Goal: Check status: Verify the current state of an ongoing process or item

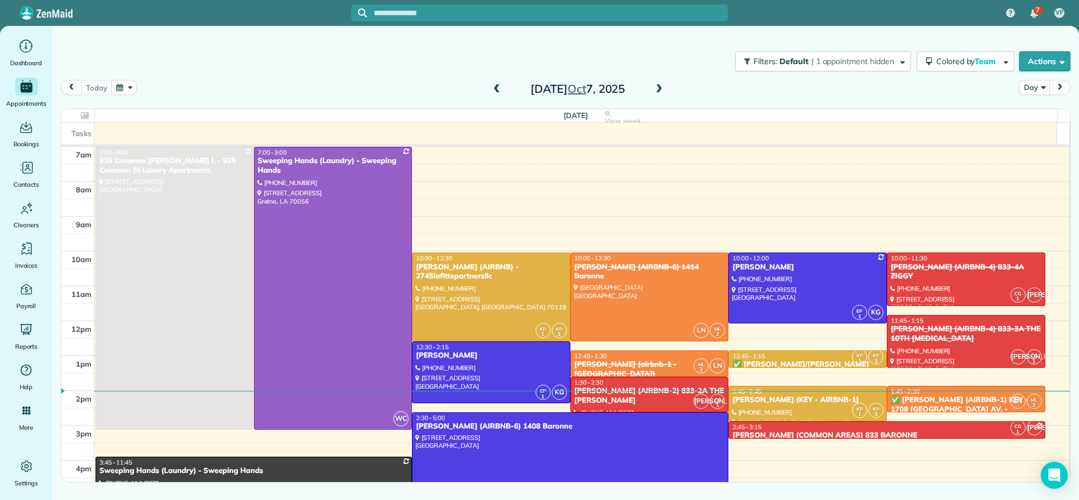
click at [934, 426] on div "2:45 - 3:15" at bounding box center [887, 427] width 310 height 8
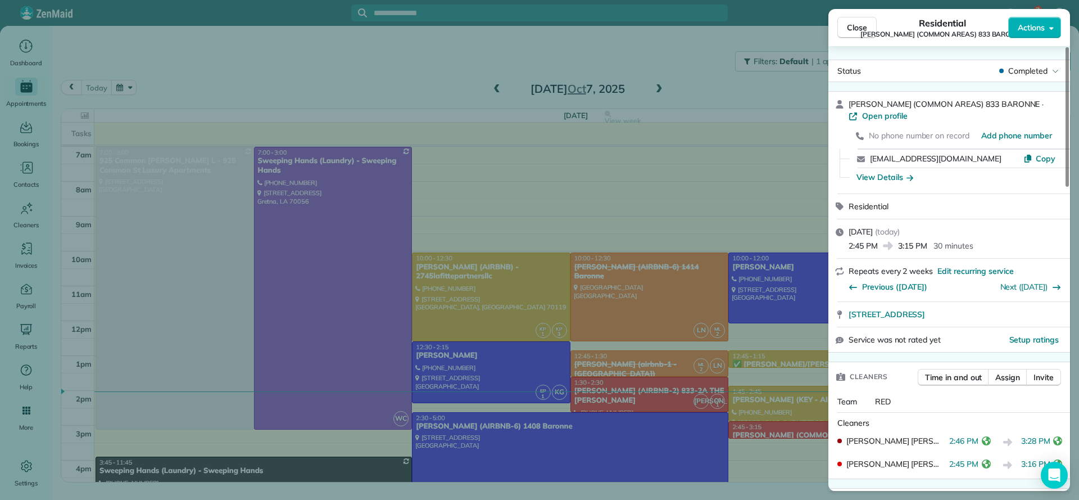
click at [722, 155] on div "Close Residential NICK BRUNO (COMMON AREAS) 833 BARONNE Actions Status Complete…" at bounding box center [539, 250] width 1079 height 500
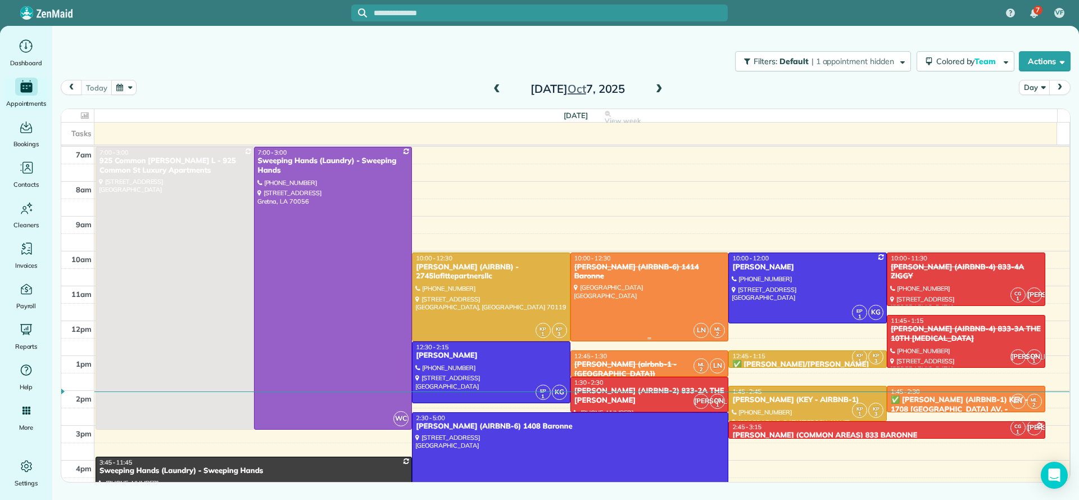
scroll to position [84, 0]
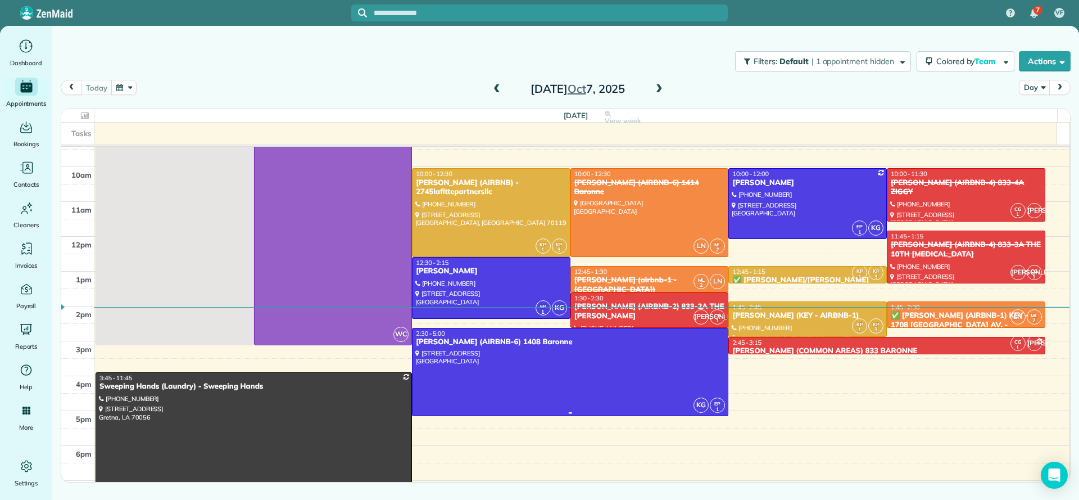
click at [600, 364] on div at bounding box center [570, 372] width 315 height 88
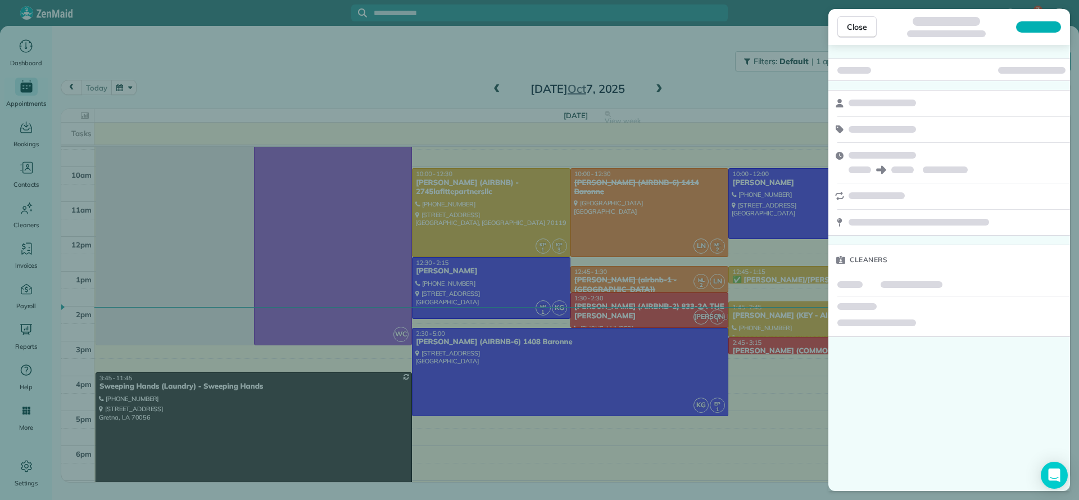
click at [396, 48] on div "Close Cleaners" at bounding box center [539, 250] width 1079 height 500
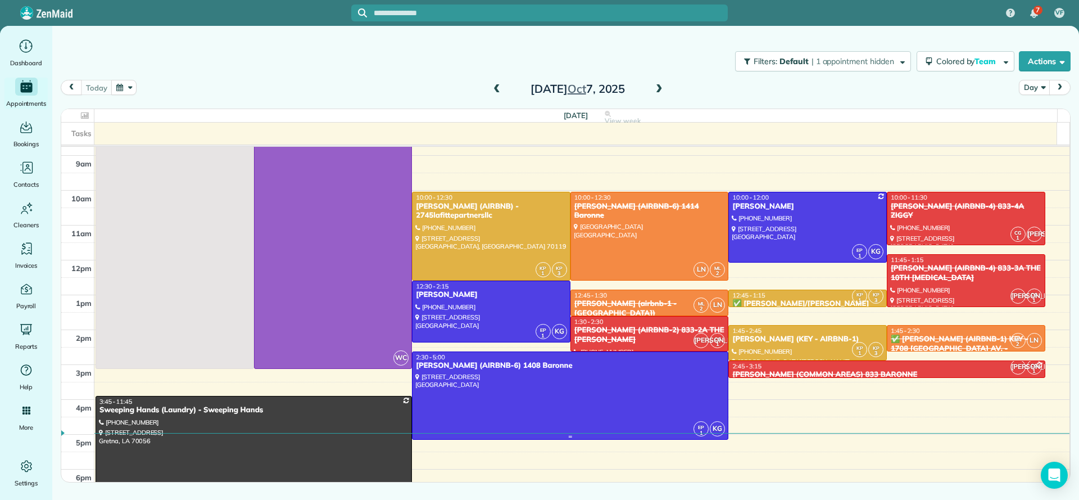
scroll to position [84, 0]
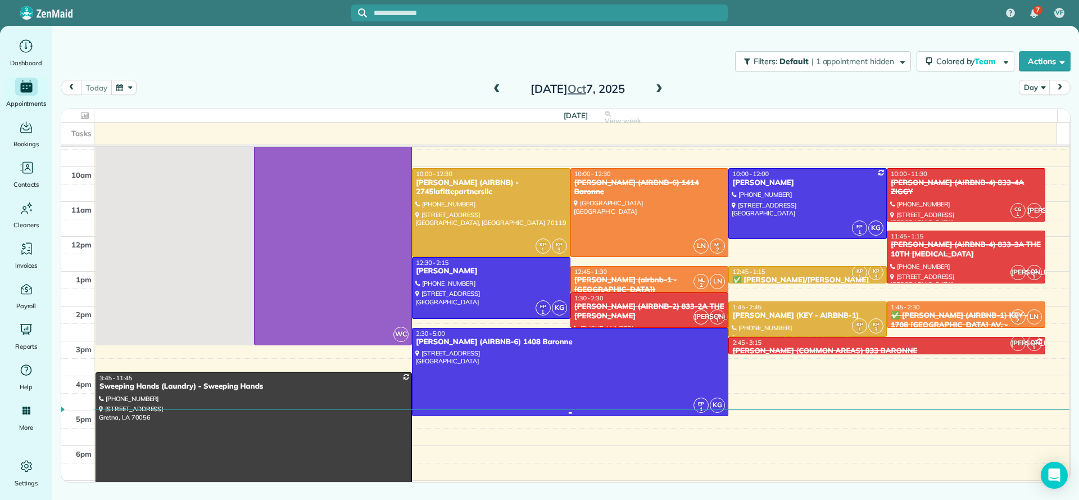
click at [567, 368] on div at bounding box center [570, 372] width 315 height 88
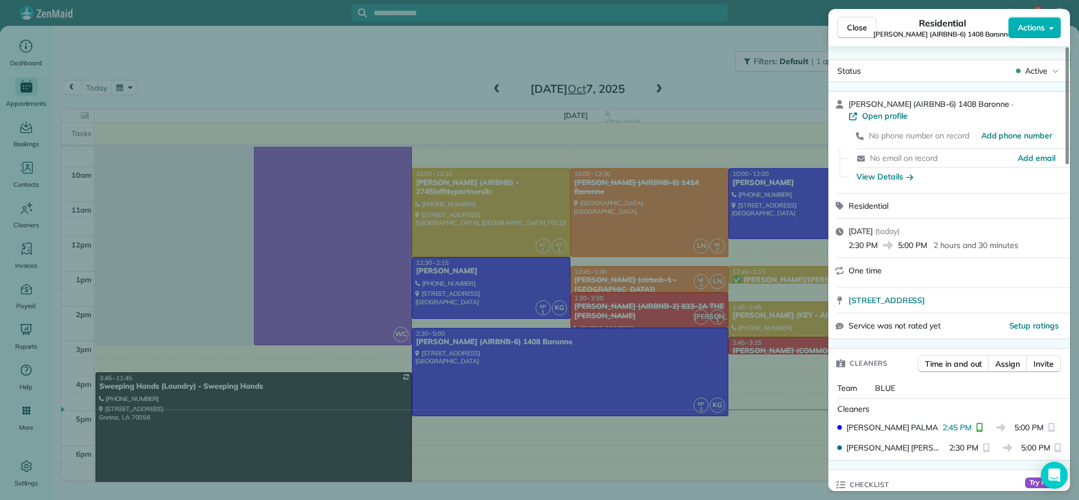
click at [810, 460] on div "Close Residential NICK BRUNO (AIRBNB-6) 1408 Baronne Actions Status Active NICK…" at bounding box center [539, 250] width 1079 height 500
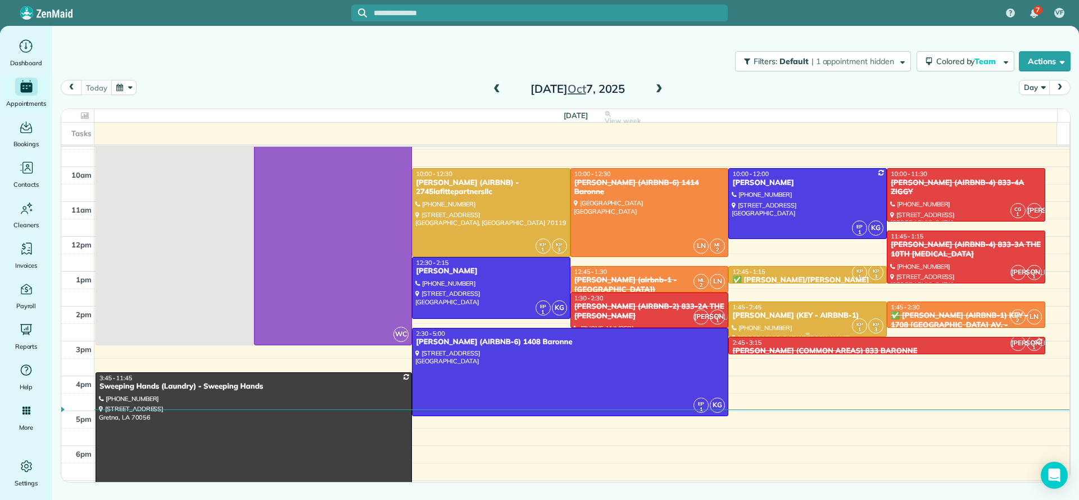
click at [784, 319] on div "DEIDRA WILLIAMS (KEY - AIRBNB-1)" at bounding box center [808, 316] width 152 height 10
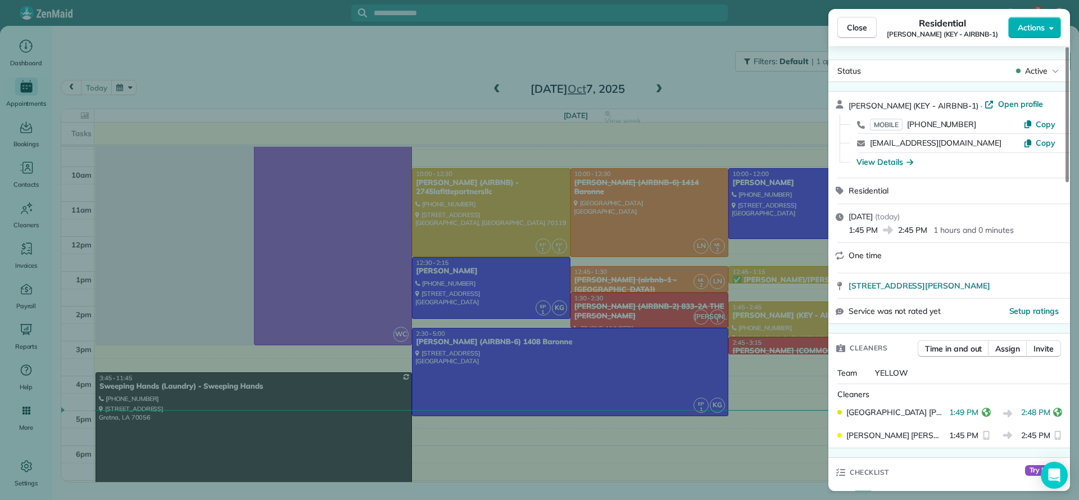
click at [747, 93] on div "Close Residential DEIDRA WILLIAMS (KEY - AIRBNB-1) Actions Status Active DEIDRA…" at bounding box center [539, 250] width 1079 height 500
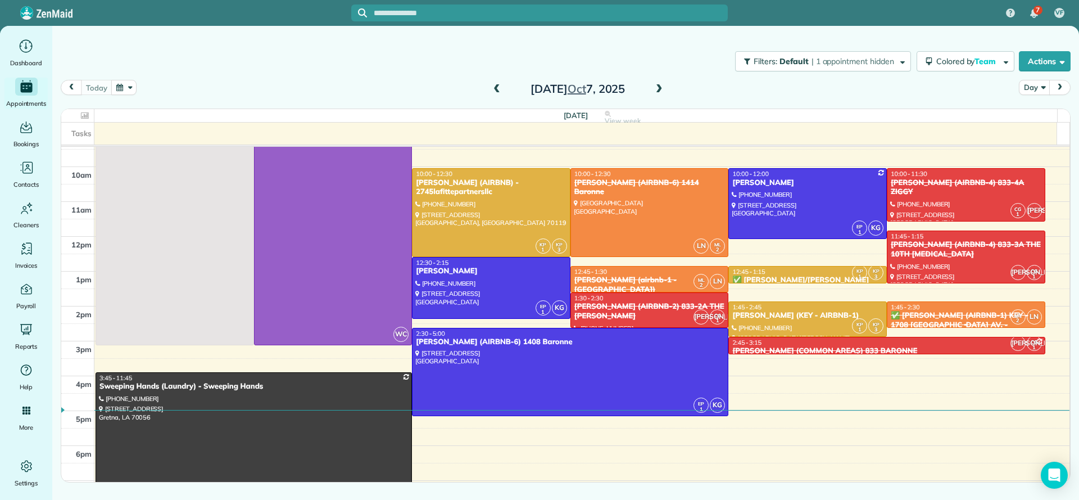
click at [933, 312] on div "✅ NELSON RICHARD (AIRBNB-1) KEY - 1708 POLAND AV. - FLEURLICITY LLC" at bounding box center [966, 325] width 152 height 29
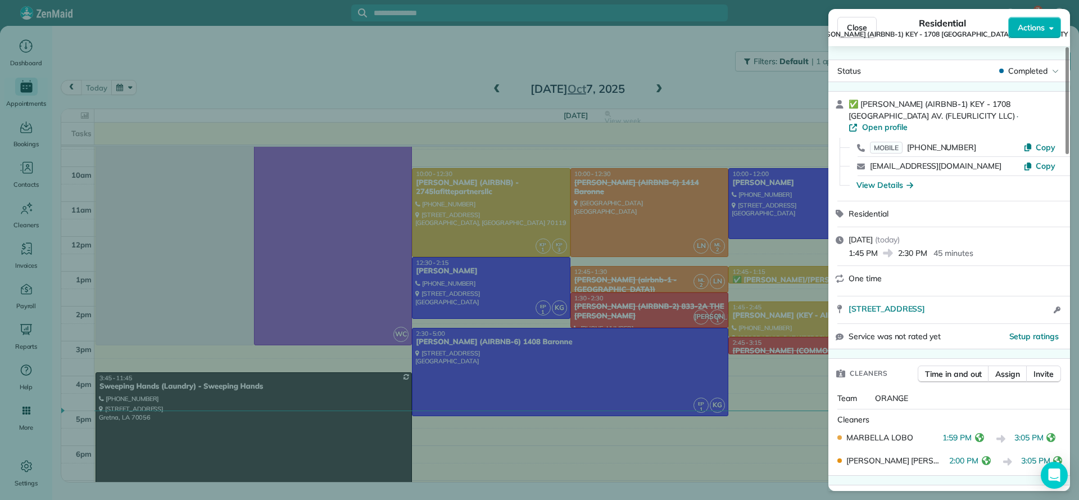
click at [550, 223] on div "Close Residential ✅ NELSON RICHARD (AIRBNB-1) KEY - 1708 POLAND AV. (FLEURLICIT…" at bounding box center [539, 250] width 1079 height 500
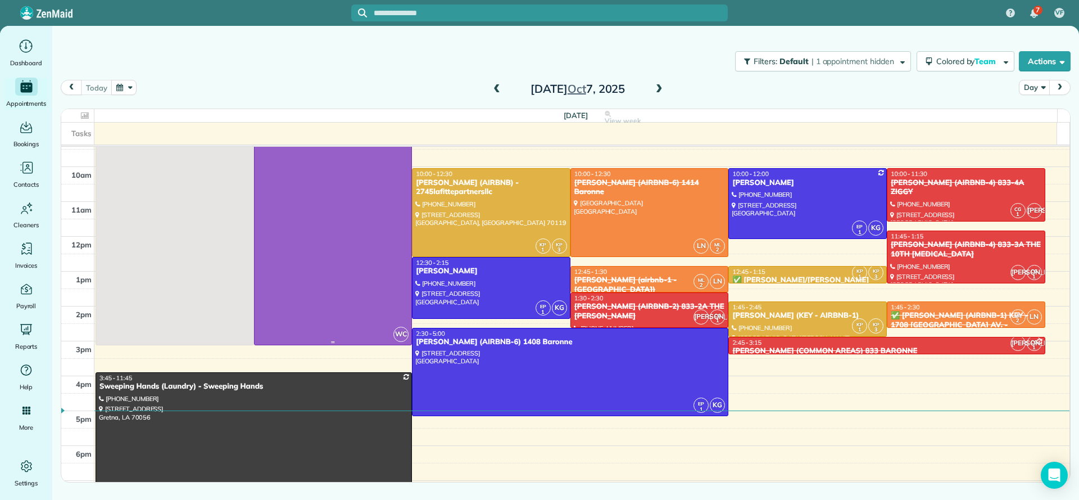
click at [351, 239] on div at bounding box center [333, 204] width 157 height 282
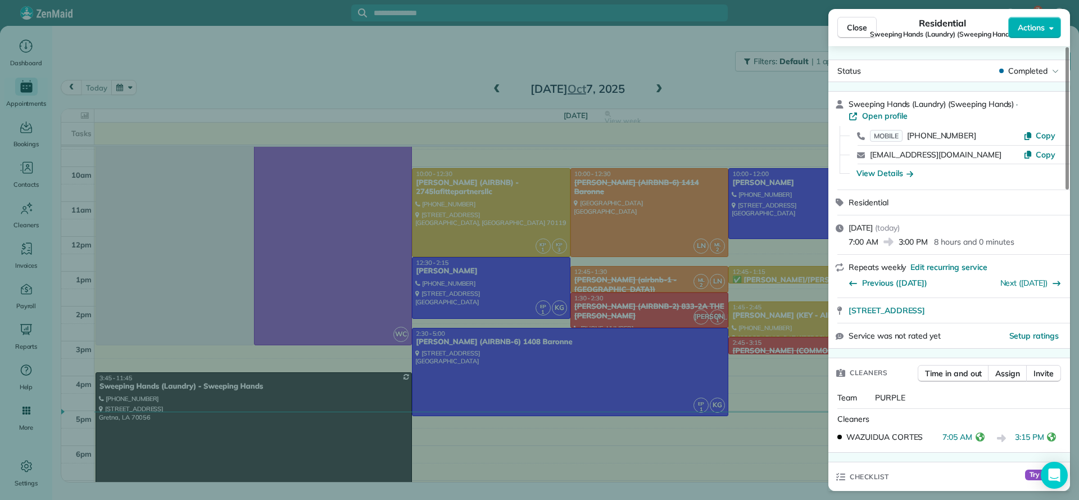
click at [296, 67] on div "Close Residential Sweeping Hands (Laundry) (Sweeping Hands) Actions Status Comp…" at bounding box center [539, 250] width 1079 height 500
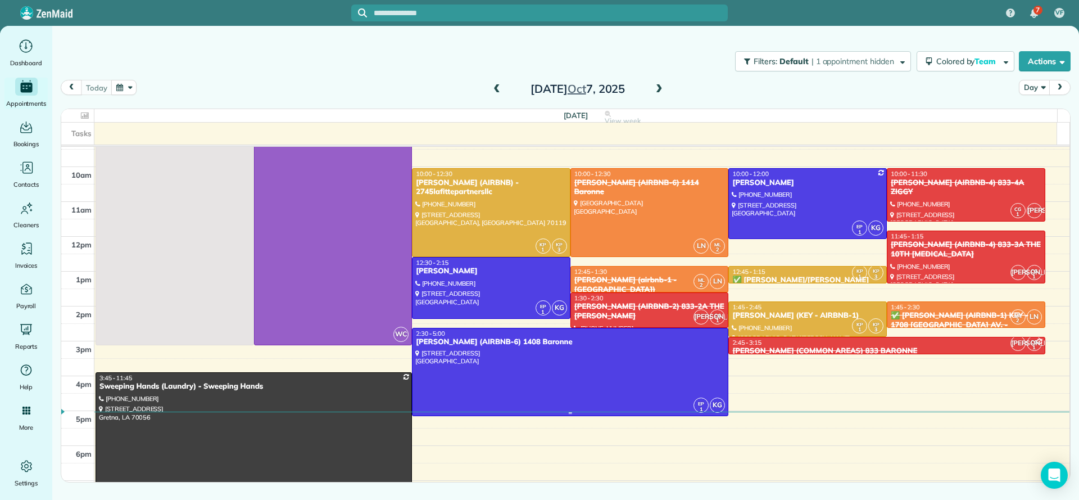
click at [513, 368] on div at bounding box center [570, 372] width 315 height 88
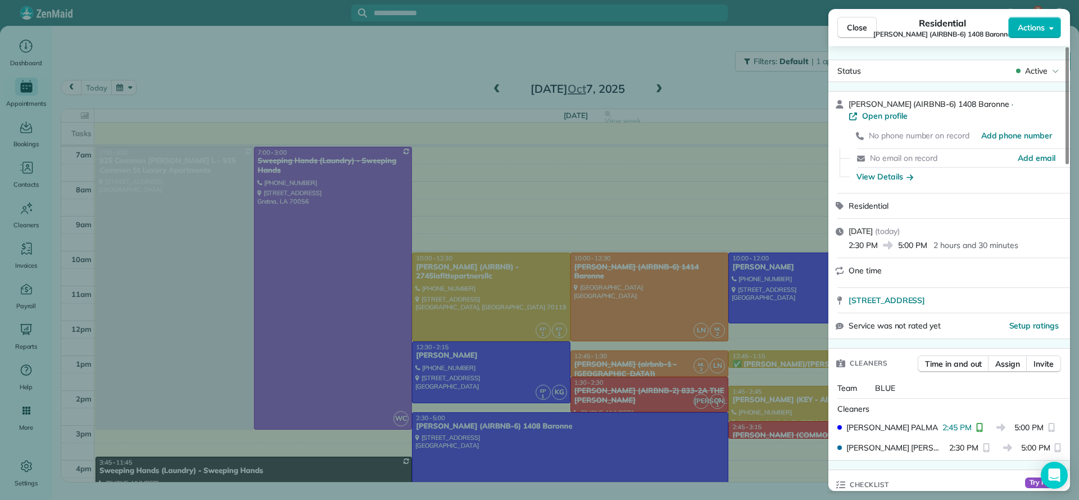
click at [554, 133] on div "Close Residential [PERSON_NAME] (AIRBNB-6) 1408 Baronne Actions Status Active […" at bounding box center [539, 250] width 1079 height 500
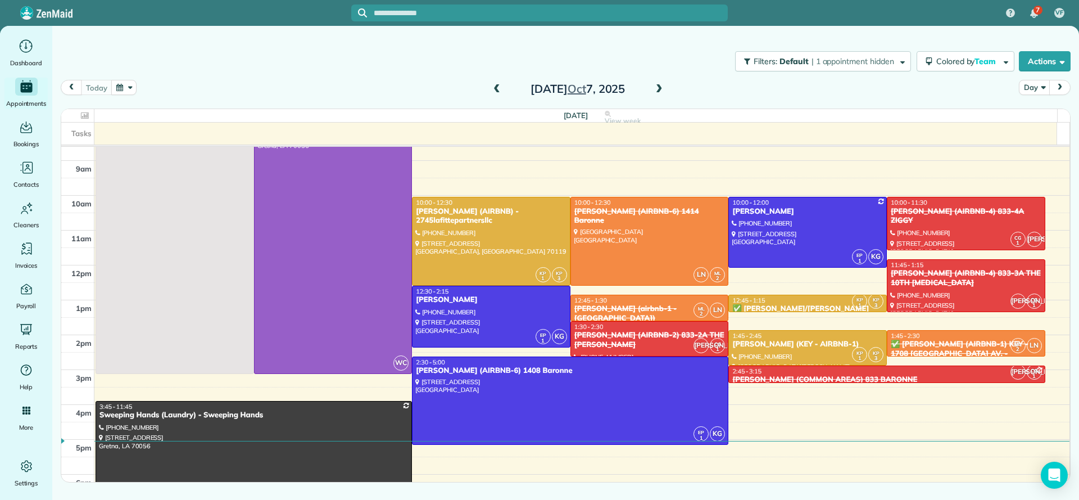
scroll to position [84, 0]
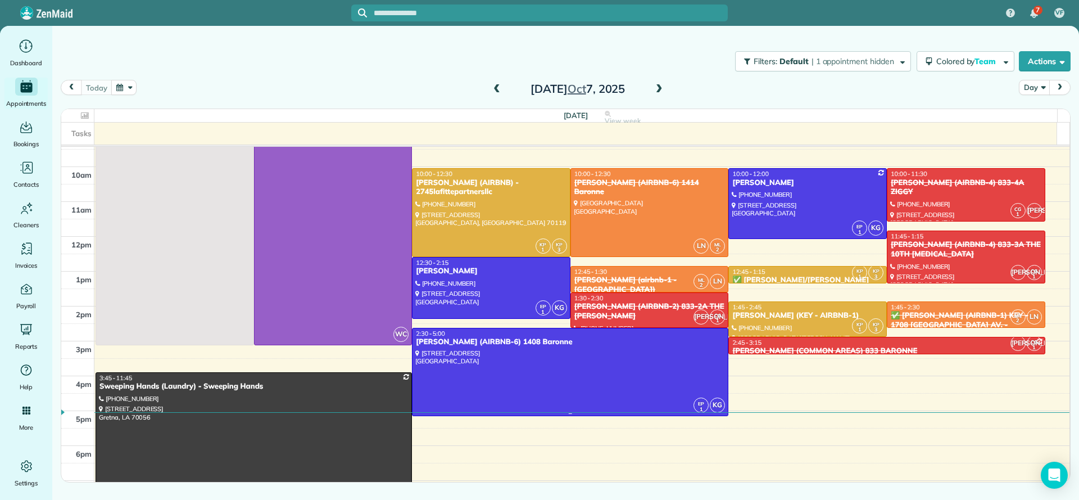
click at [551, 343] on div "[PERSON_NAME] (AIRBNB-6) 1408 Baronne" at bounding box center [570, 342] width 310 height 10
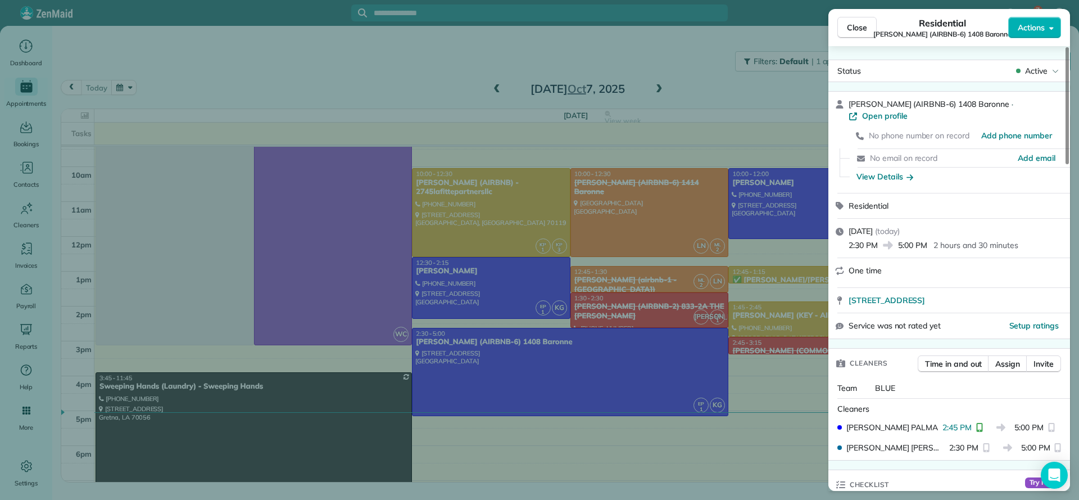
drag, startPoint x: 946, startPoint y: 108, endPoint x: 998, endPoint y: 107, distance: 52.3
click at [998, 107] on div "NICK BRUNO (AIRBNB-6) 1408 Baronne · Open profile" at bounding box center [956, 110] width 215 height 25
click at [925, 295] on span "[STREET_ADDRESS]" at bounding box center [887, 300] width 76 height 11
click at [725, 88] on div "Close Residential [PERSON_NAME] (AIRBNB-6) 1408 Baronne Actions Status Active […" at bounding box center [539, 250] width 1079 height 500
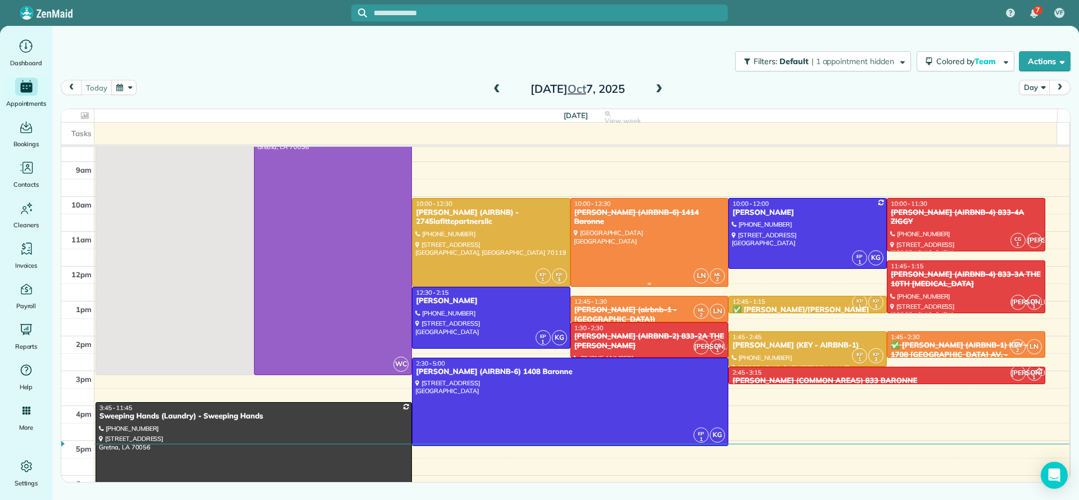
scroll to position [84, 0]
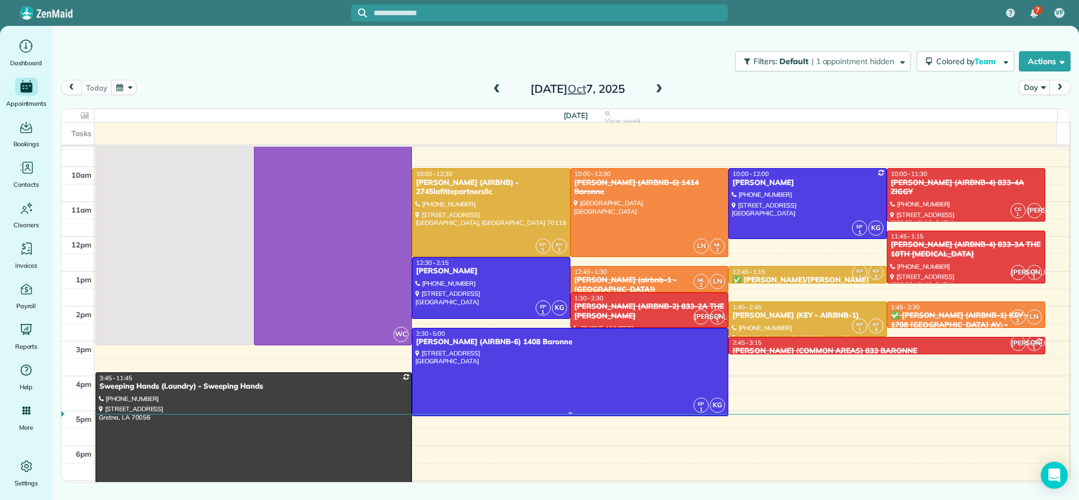
click at [616, 370] on div at bounding box center [570, 372] width 315 height 88
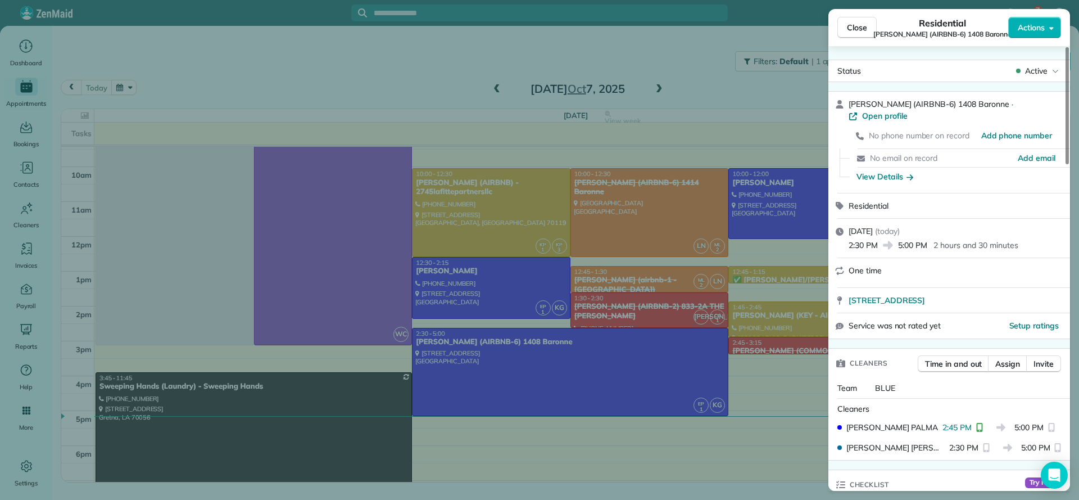
click at [631, 137] on div "Close Residential [PERSON_NAME] (AIRBNB-6) 1408 Baronne Actions Status Active […" at bounding box center [539, 250] width 1079 height 500
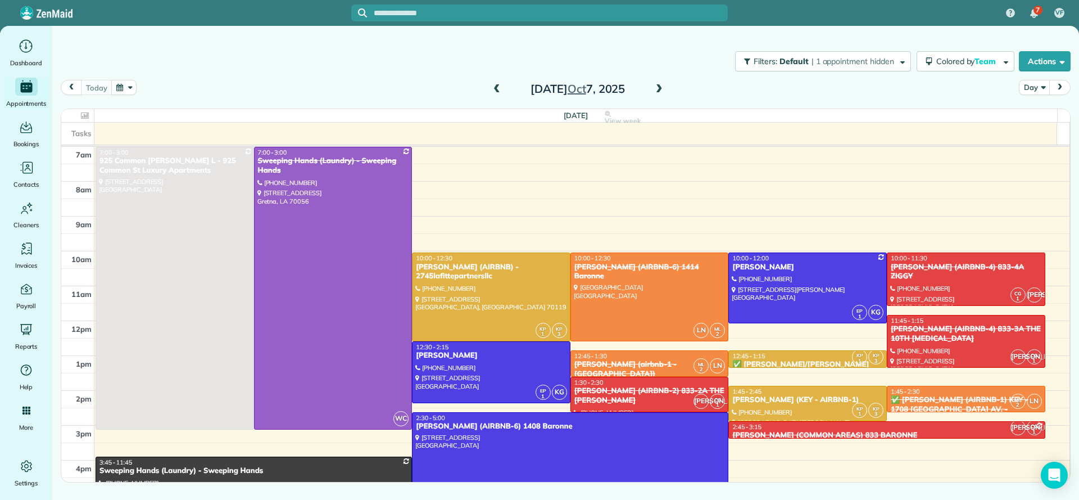
click at [668, 442] on div at bounding box center [570, 457] width 315 height 88
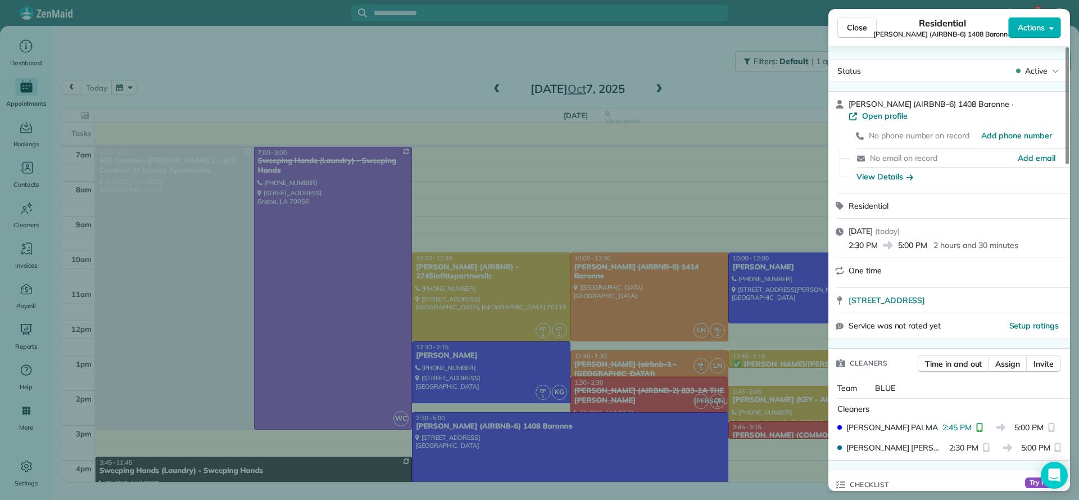
drag, startPoint x: 427, startPoint y: 49, endPoint x: 403, endPoint y: 49, distance: 23.6
click at [432, 81] on div "Close Residential NICK BRUNO (AIRBNB-6) 1408 Baronne Actions Status Active NICK…" at bounding box center [539, 250] width 1079 height 500
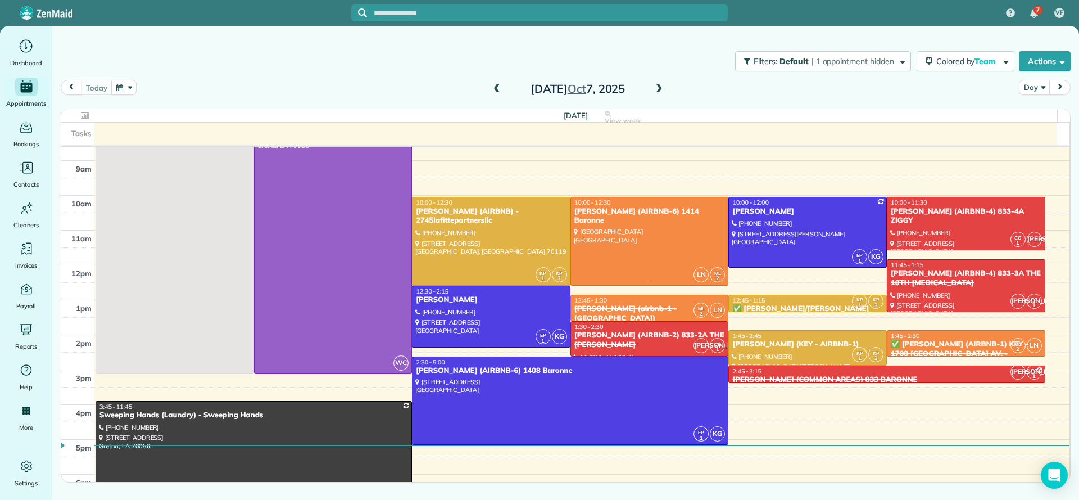
scroll to position [84, 0]
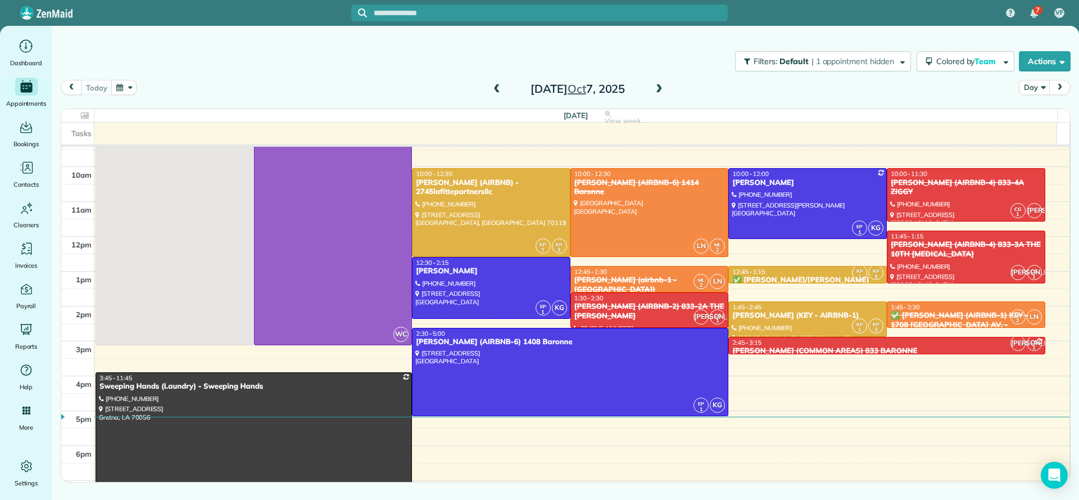
click at [658, 91] on span at bounding box center [659, 89] width 12 height 10
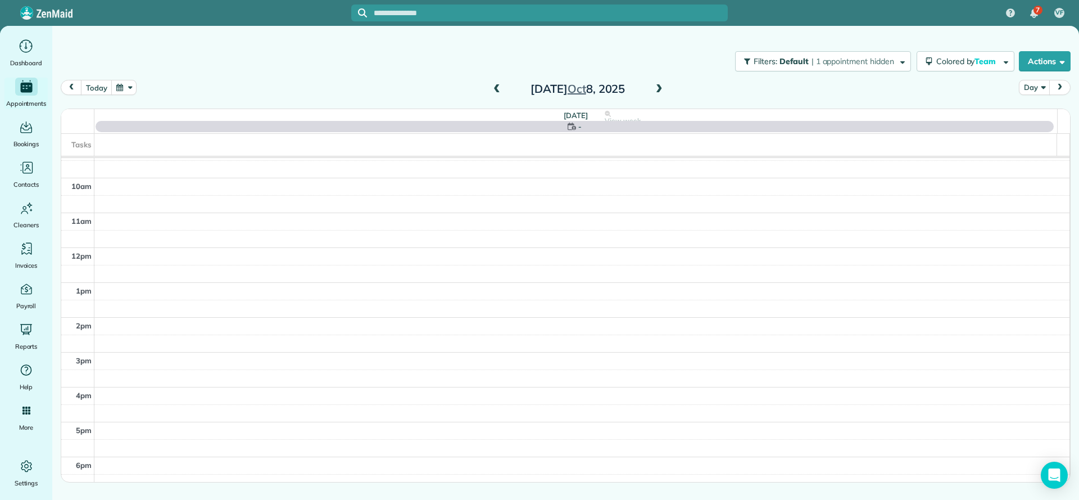
scroll to position [0, 0]
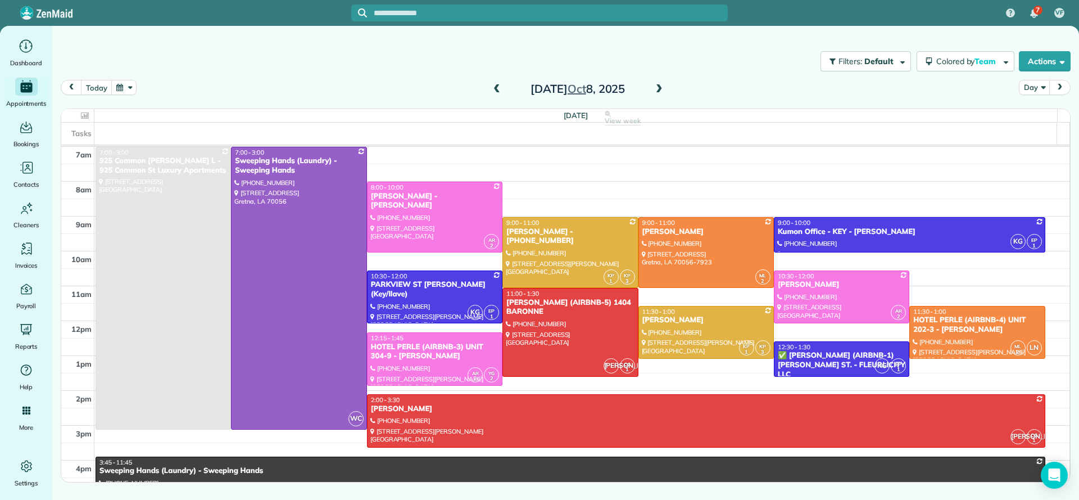
click at [658, 88] on span at bounding box center [659, 89] width 12 height 10
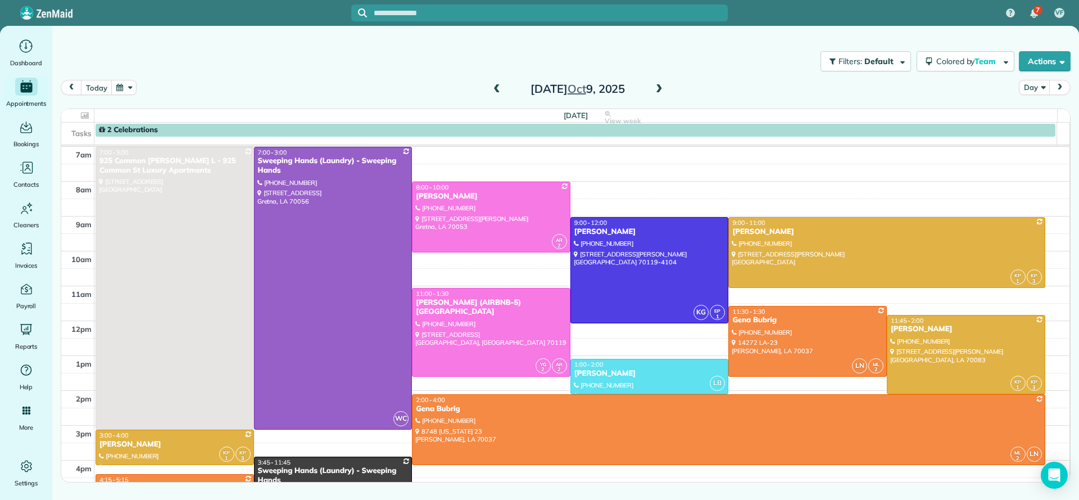
click at [501, 88] on span at bounding box center [497, 89] width 12 height 10
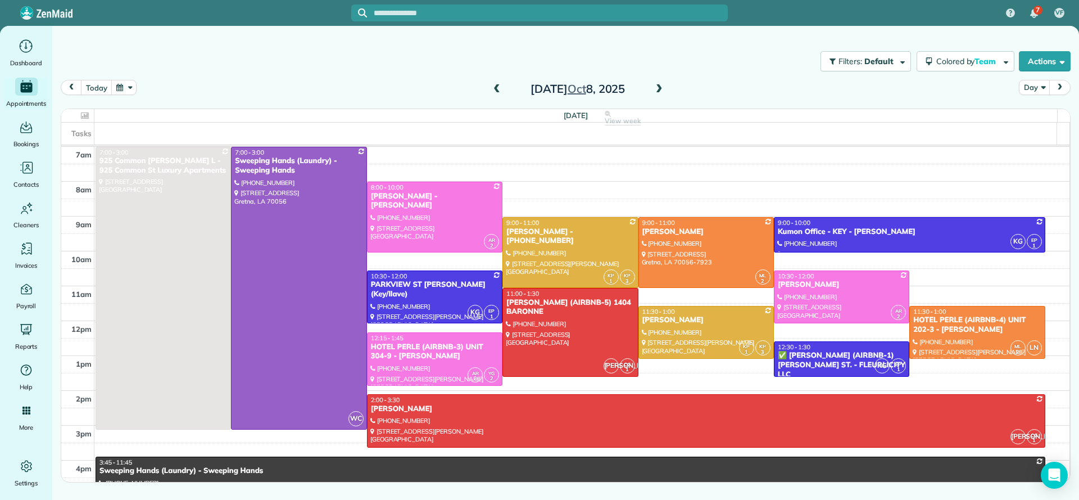
click at [658, 91] on span at bounding box center [659, 89] width 12 height 10
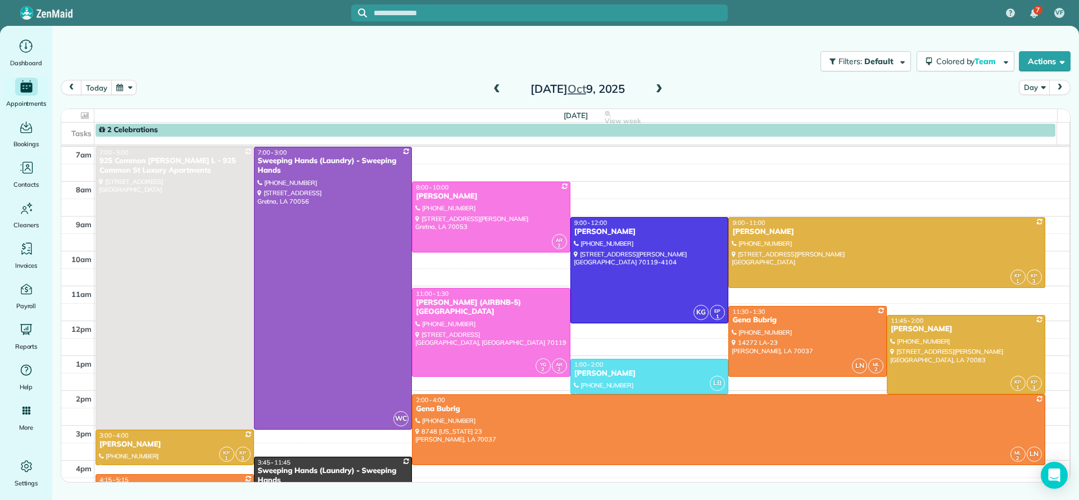
click at [500, 99] on div "today Day Thursday Oct 9, 2025" at bounding box center [566, 90] width 1010 height 21
click at [496, 95] on span at bounding box center [497, 89] width 12 height 17
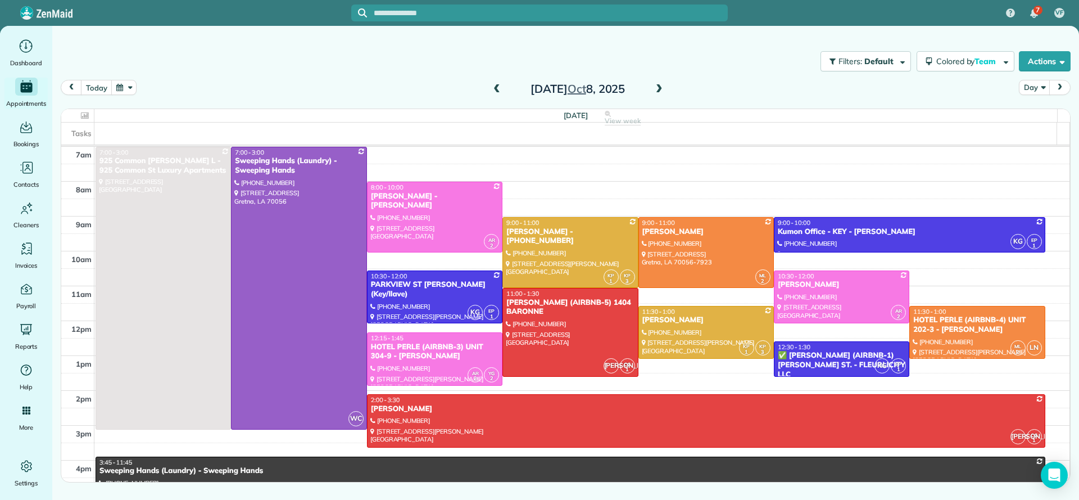
click at [504, 90] on div "Wednesday Oct 8, 2025" at bounding box center [578, 89] width 180 height 18
click at [496, 87] on span at bounding box center [497, 89] width 12 height 10
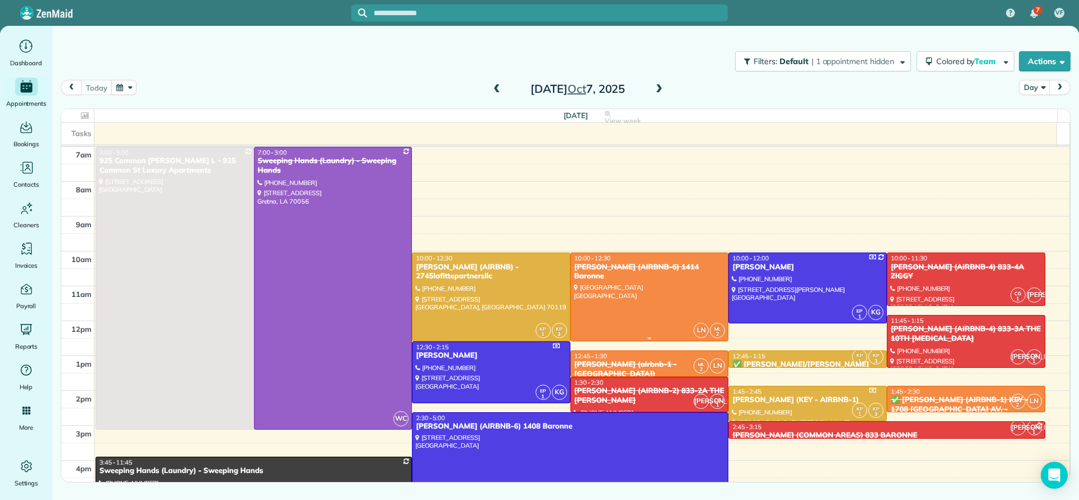
scroll to position [84, 0]
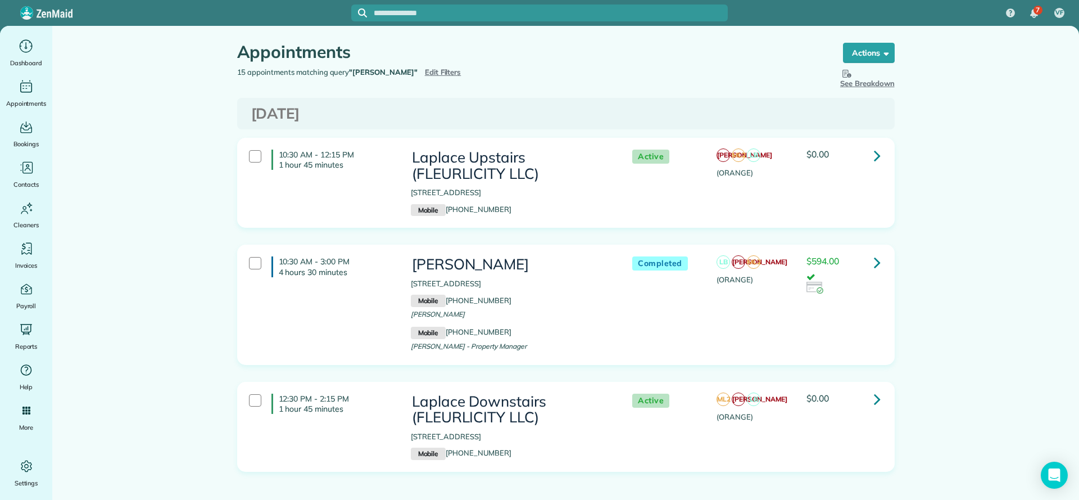
click at [425, 71] on span "Edit Filters" at bounding box center [443, 71] width 37 height 9
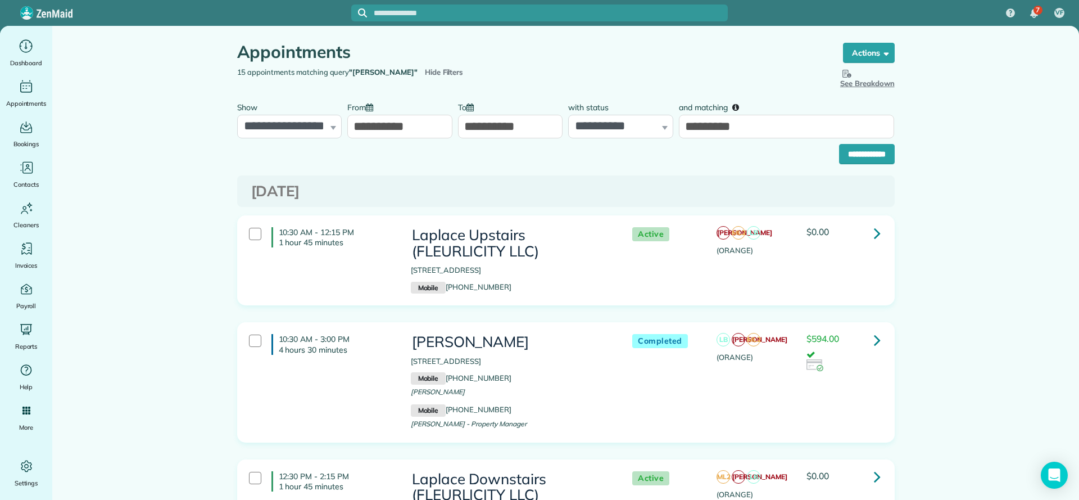
click at [425, 69] on span "Hide Filters" at bounding box center [444, 72] width 39 height 11
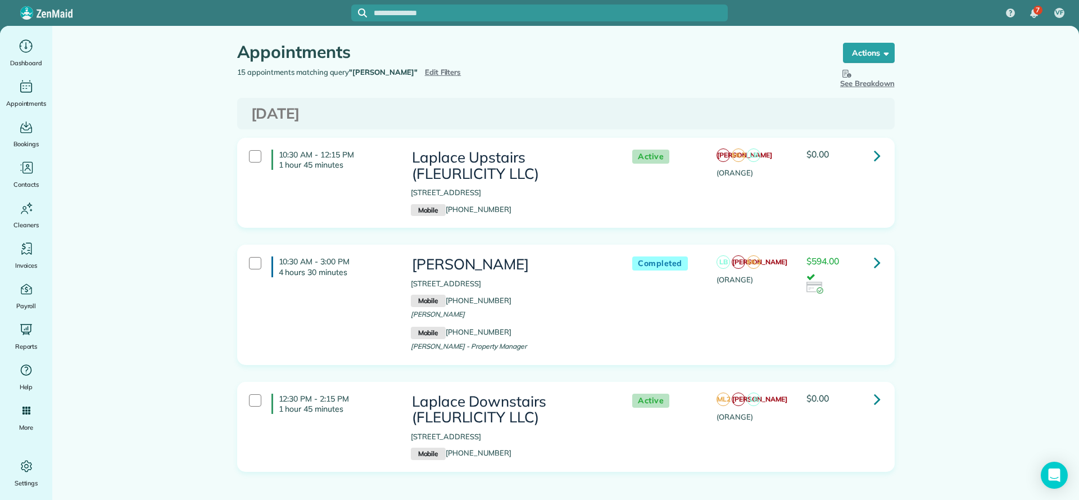
click at [425, 75] on span "Edit Filters" at bounding box center [443, 71] width 37 height 9
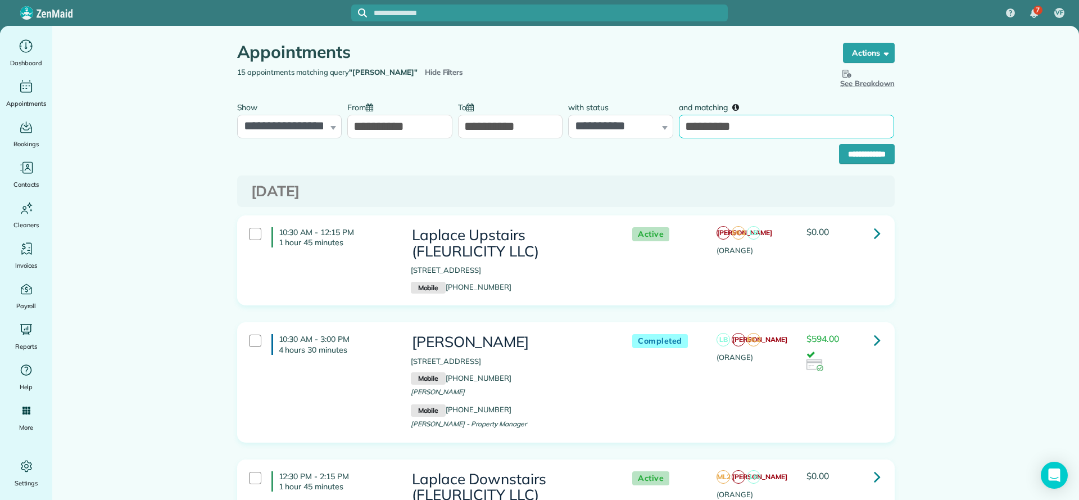
drag, startPoint x: 754, startPoint y: 129, endPoint x: 562, endPoint y: 134, distance: 192.3
click at [562, 134] on div "**********" at bounding box center [565, 117] width 663 height 42
click at [406, 130] on input "**********" at bounding box center [399, 127] width 105 height 24
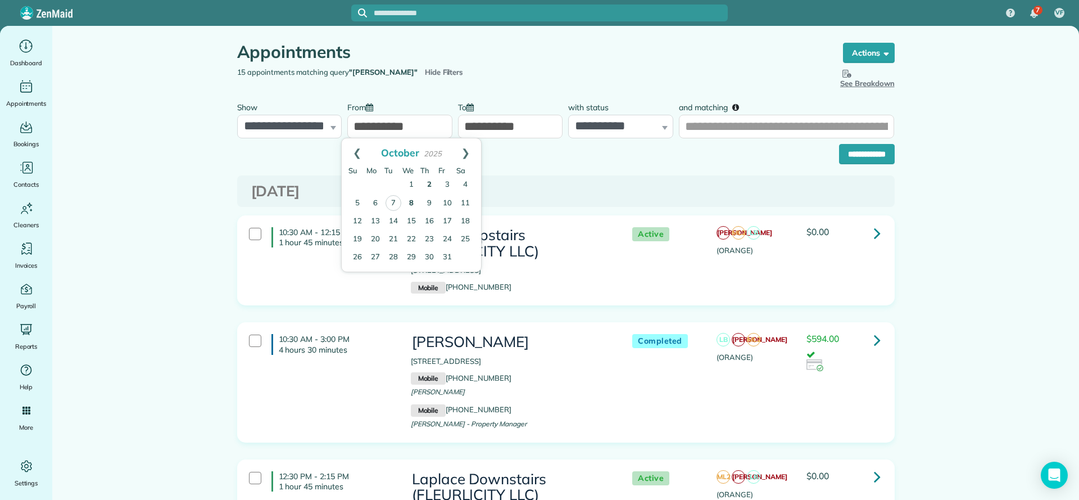
click at [409, 206] on link "8" at bounding box center [411, 203] width 18 height 18
type input "**********"
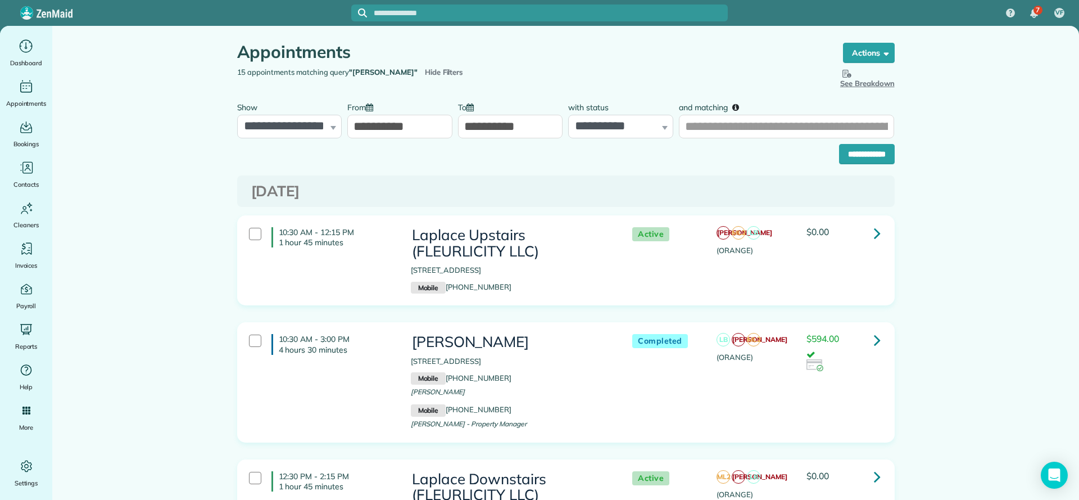
click at [476, 133] on input "**********" at bounding box center [510, 127] width 105 height 24
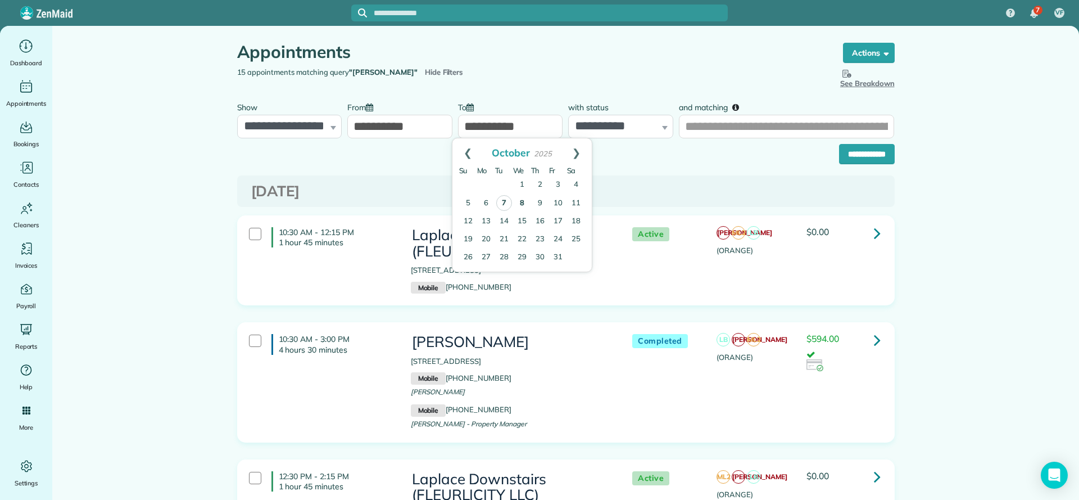
click at [522, 206] on link "8" at bounding box center [522, 203] width 18 height 18
type input "**********"
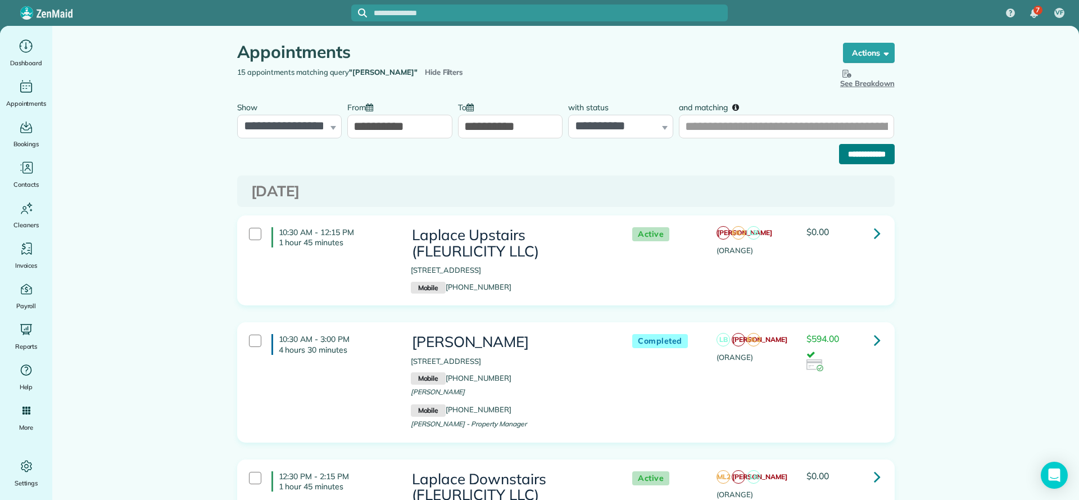
click at [847, 153] on input "**********" at bounding box center [867, 154] width 56 height 20
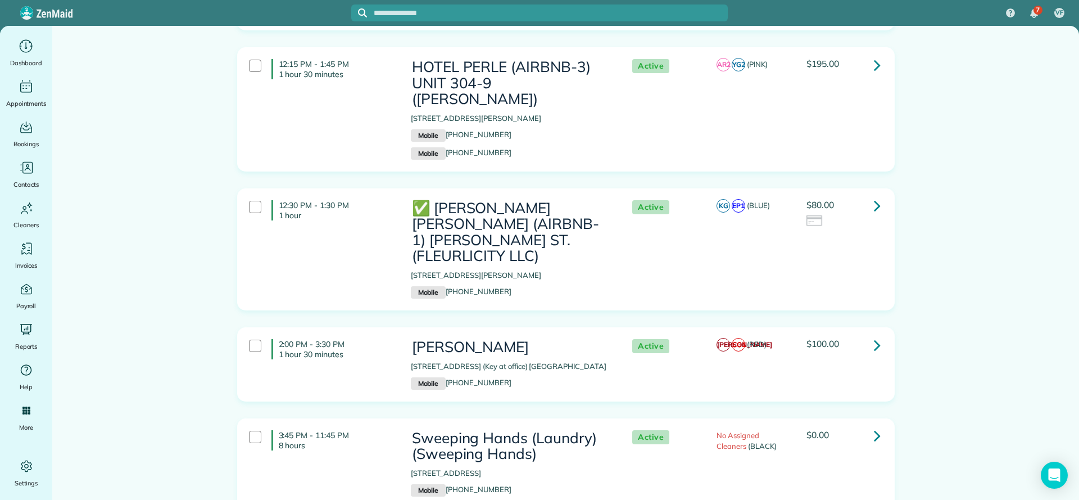
scroll to position [1363, 0]
